Goal: Information Seeking & Learning: Learn about a topic

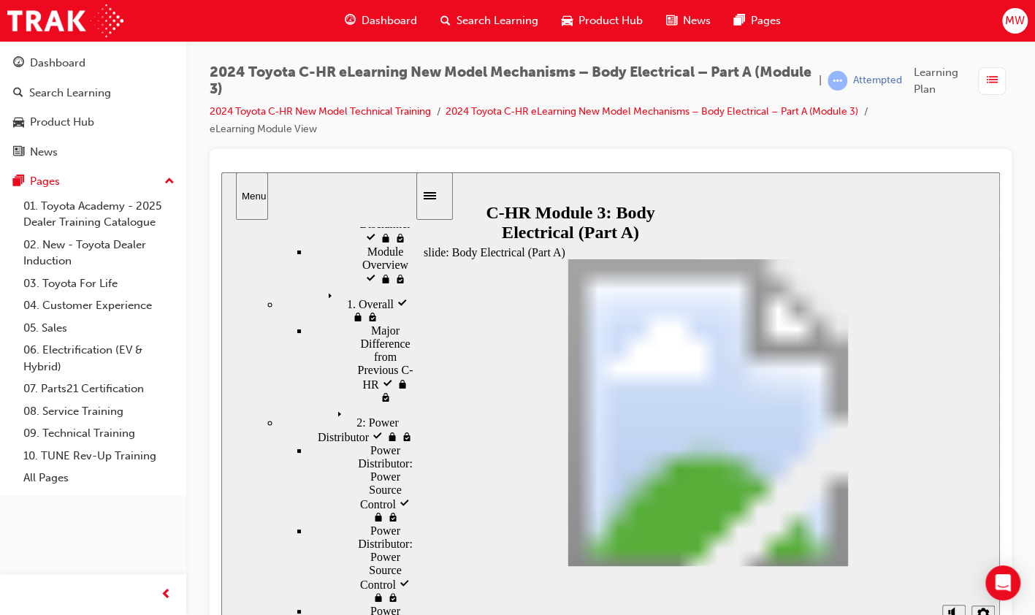
scroll to position [107, 0]
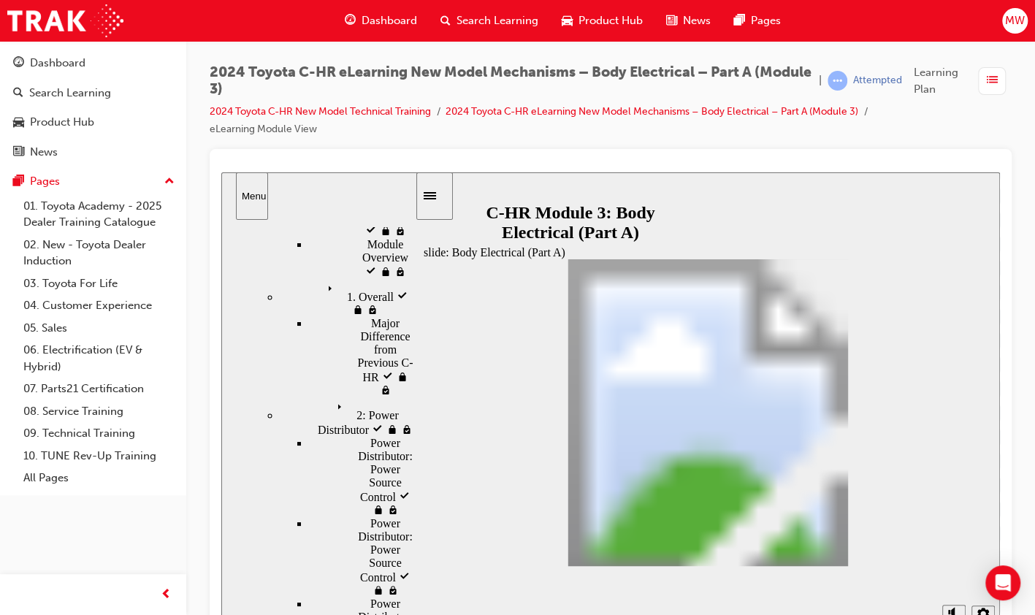
click at [357, 397] on div "2: Power Distributor 2: Power Distributor" at bounding box center [347, 416] width 135 height 39
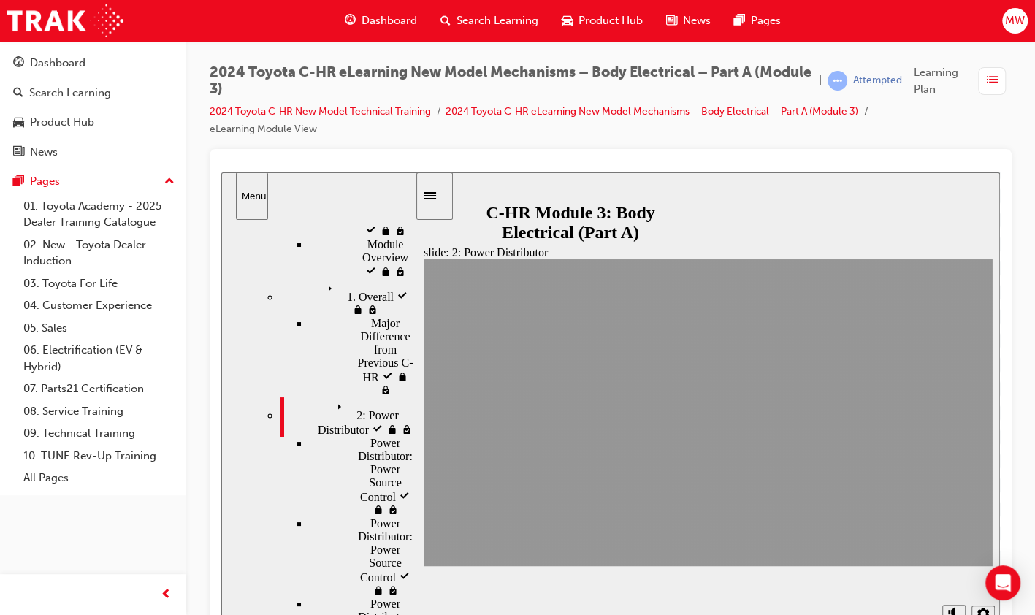
click at [370, 437] on span "Power Distributor: Power Source Control" at bounding box center [397, 470] width 55 height 66
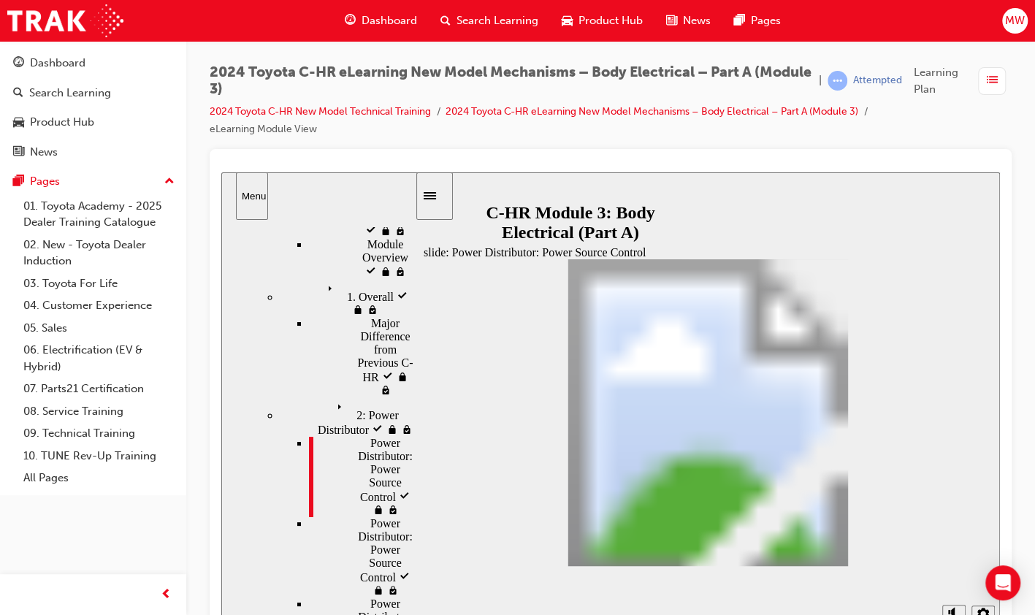
click at [383, 517] on span "Power Distributor: Power Source Control" at bounding box center [397, 550] width 55 height 66
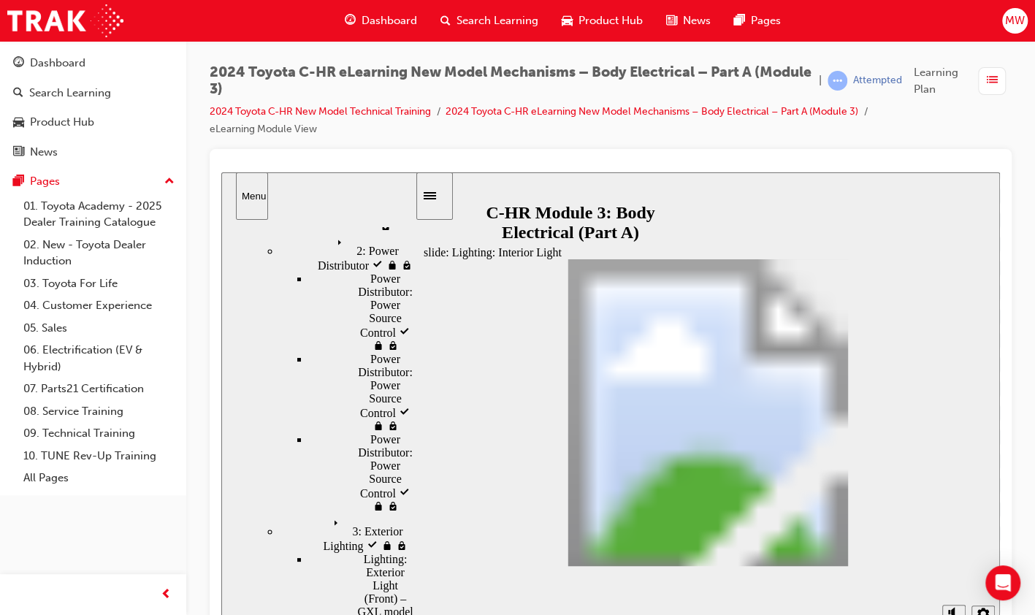
scroll to position [277, 0]
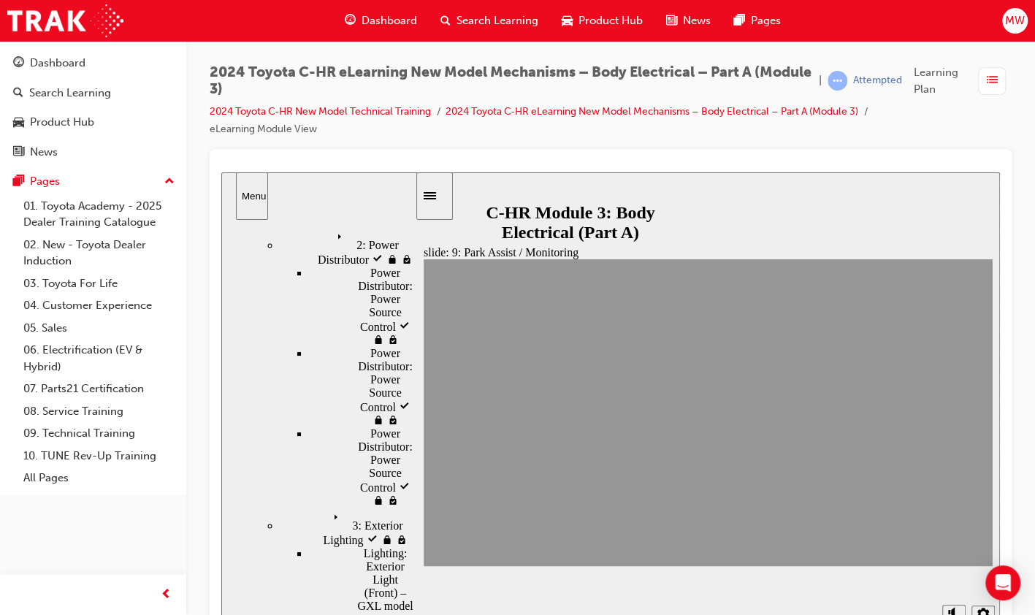
drag, startPoint x: 310, startPoint y: 61, endPoint x: 308, endPoint y: -54, distance: 115.4
click at [308, 0] on html "Your version of Internet Explorer is outdated and not supported. Please upgrade…" at bounding box center [517, 307] width 1035 height 615
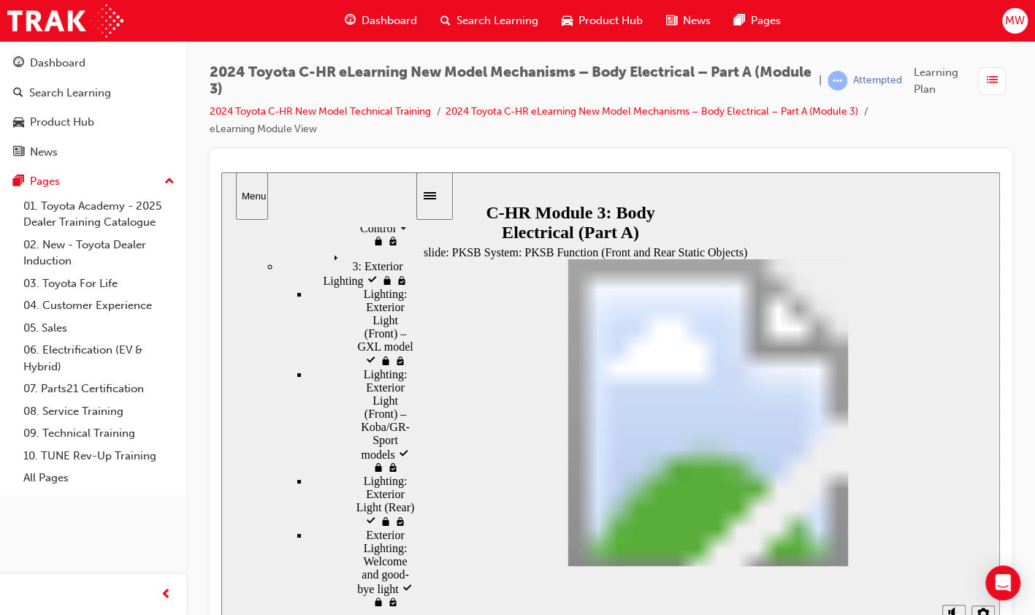
scroll to position [410, 0]
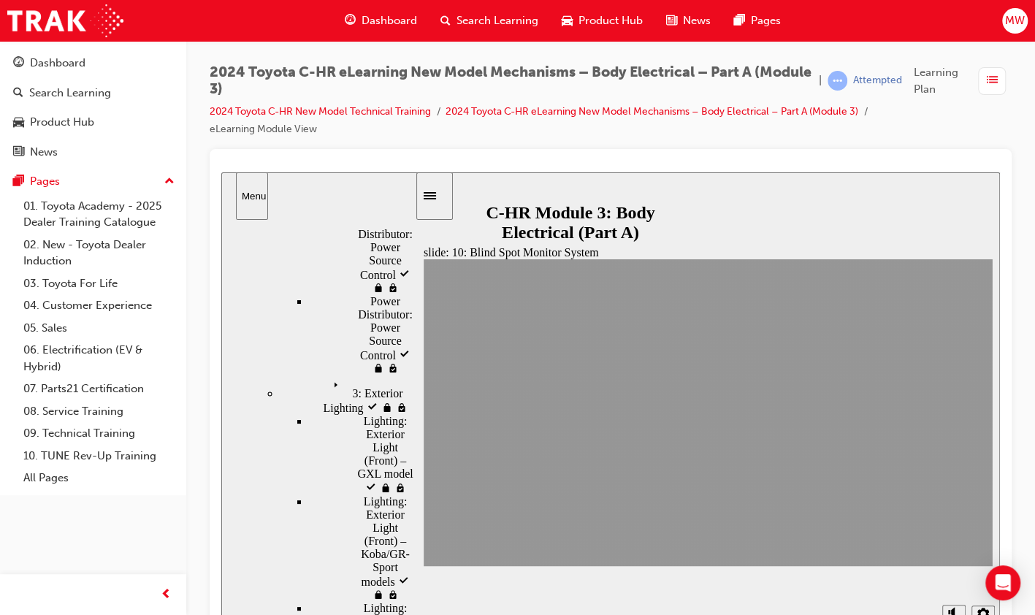
scroll to position [218, 0]
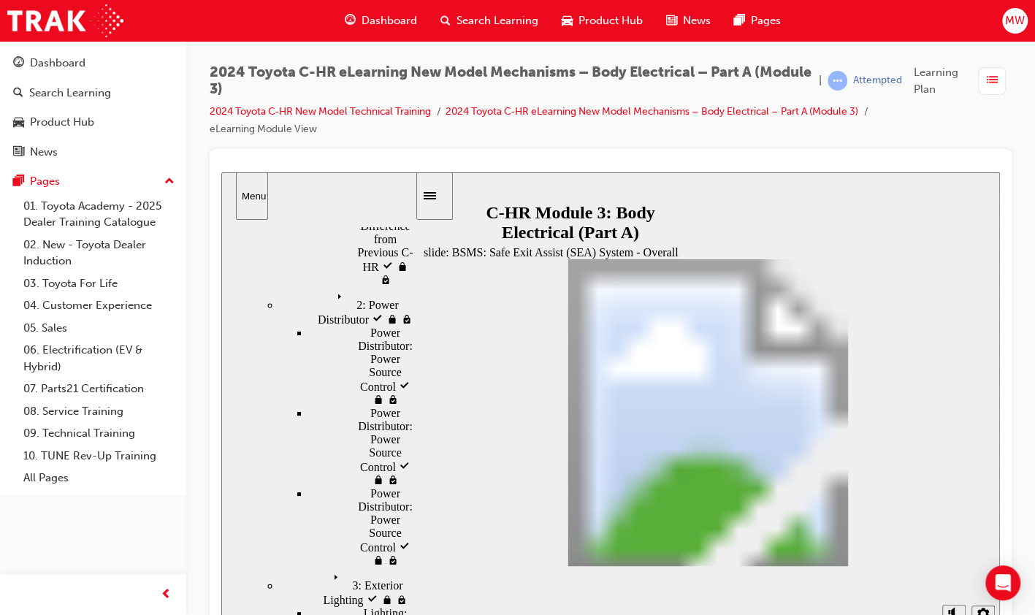
click at [302, 112] on link "2024 Toyota C-HR New Model Technical Training" at bounding box center [320, 111] width 221 height 12
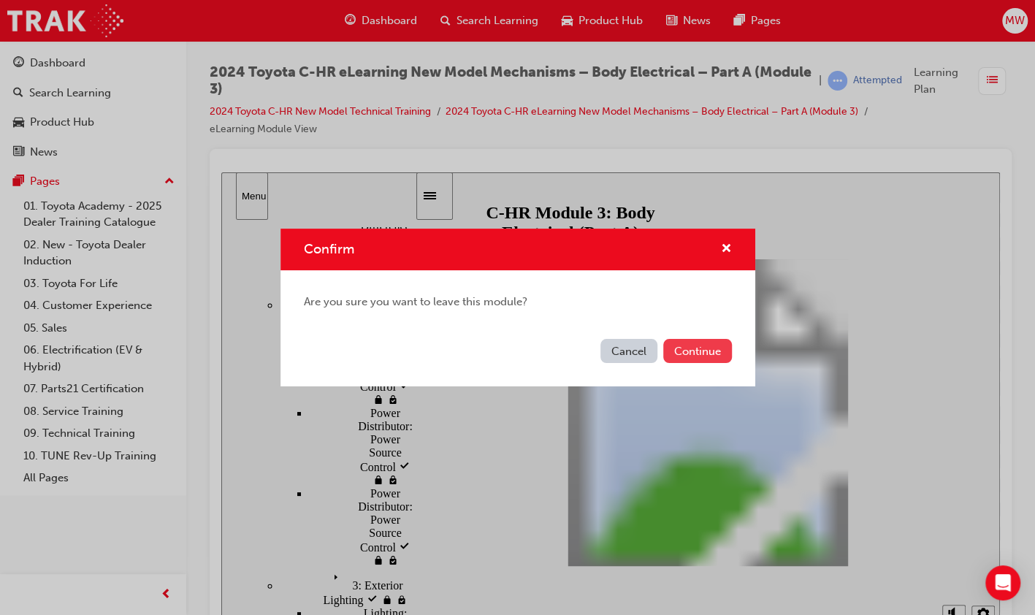
click at [676, 348] on button "Continue" at bounding box center [697, 351] width 69 height 24
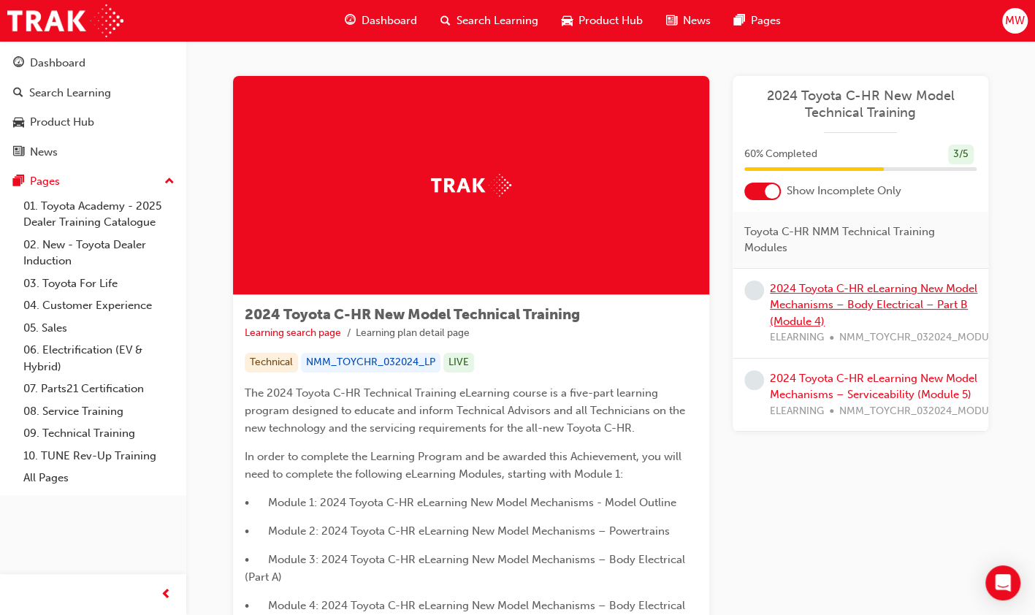
click at [822, 285] on link "2024 Toyota C-HR eLearning New Model Mechanisms – Body Electrical – Part B (Mod…" at bounding box center [873, 305] width 207 height 46
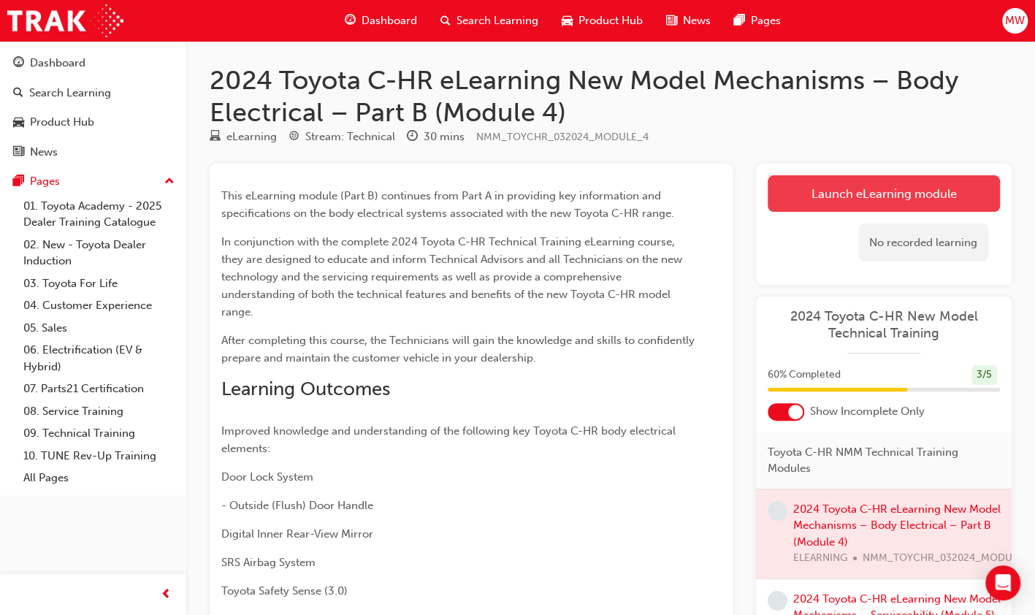
click at [800, 181] on link "Launch eLearning module" at bounding box center [883, 193] width 232 height 37
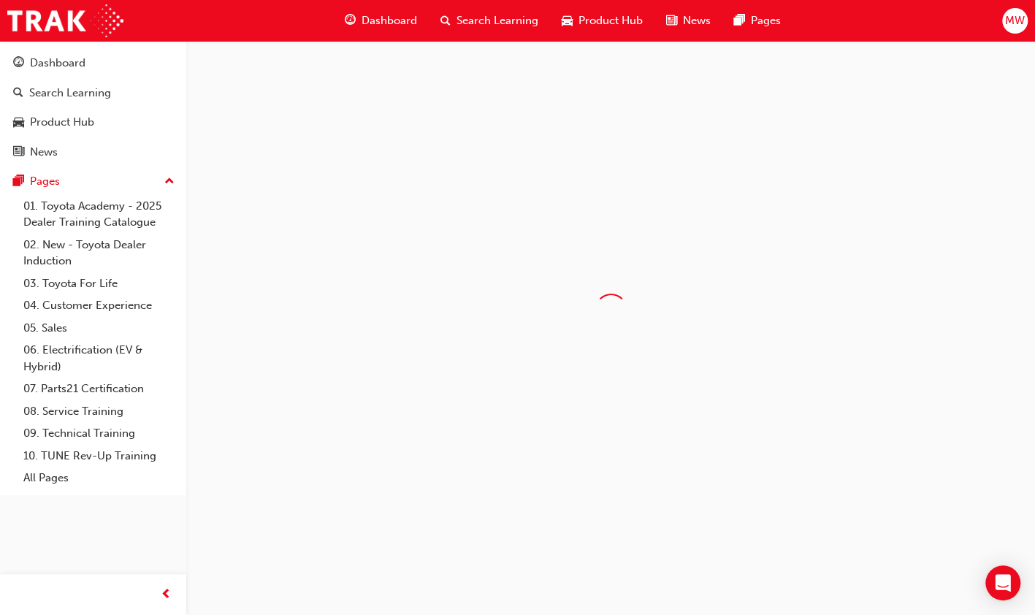
click at [800, 181] on div at bounding box center [517, 307] width 1035 height 615
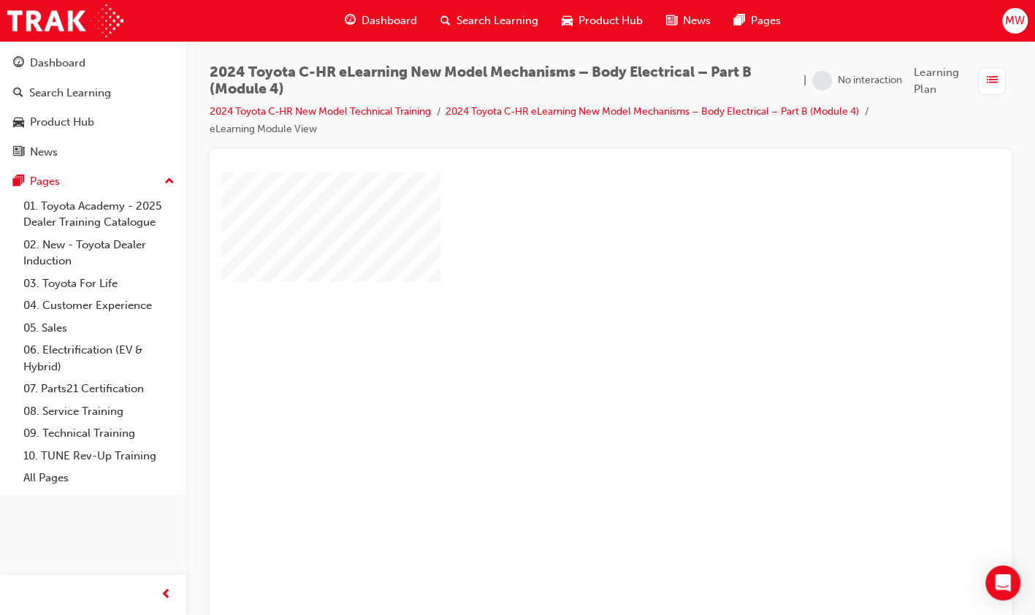
click at [485, 147] on div "2024 Toyota C-HR eLearning New Model Mechanisms – Body Electrical – Part B (Mod…" at bounding box center [611, 106] width 802 height 85
